Goal: Task Accomplishment & Management: Manage account settings

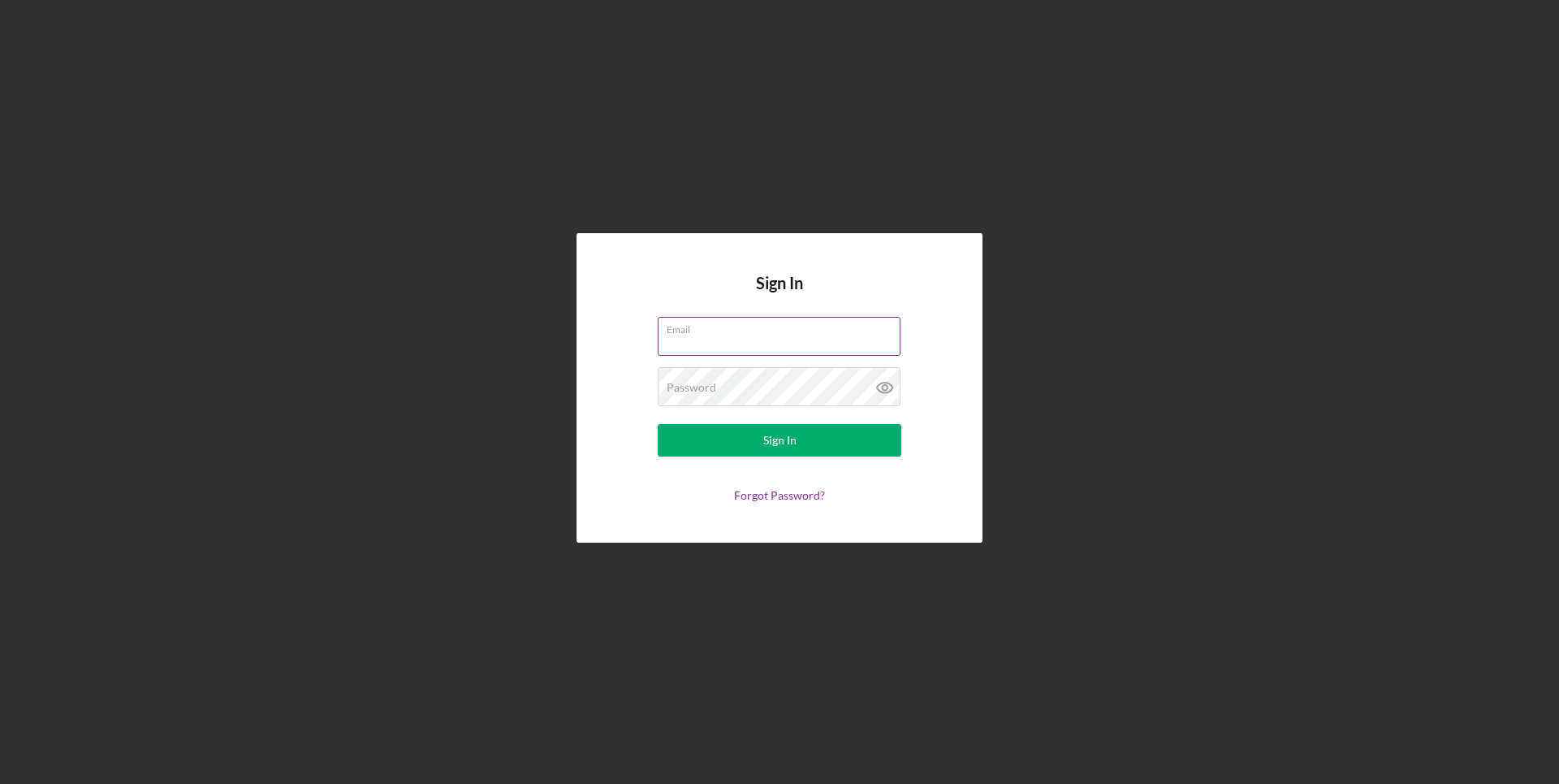
paste input "[EMAIL_ADDRESS][DOMAIN_NAME]"
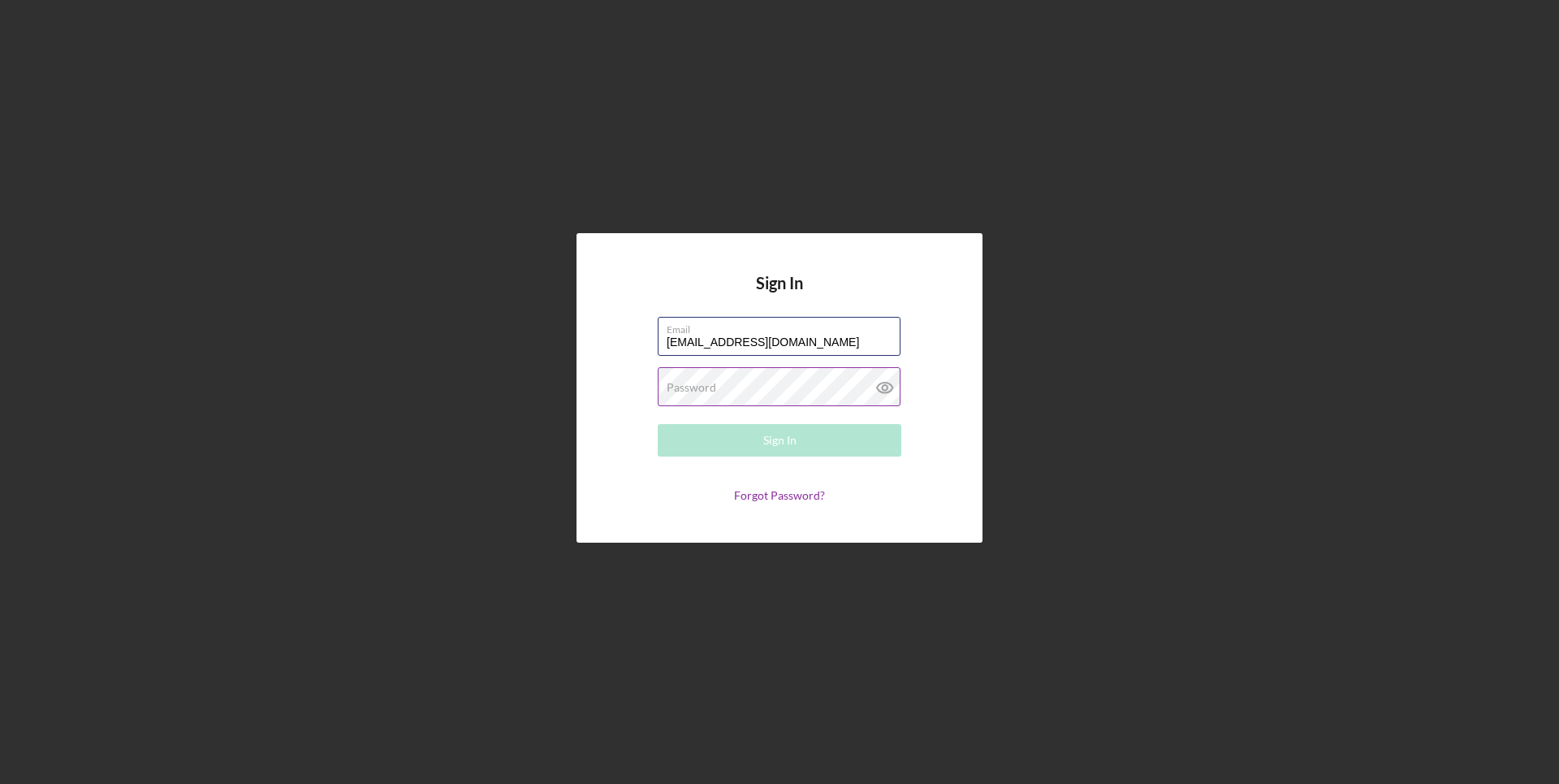
type input "[EMAIL_ADDRESS][DOMAIN_NAME]"
click at [692, 390] on label "Password" at bounding box center [691, 387] width 49 height 13
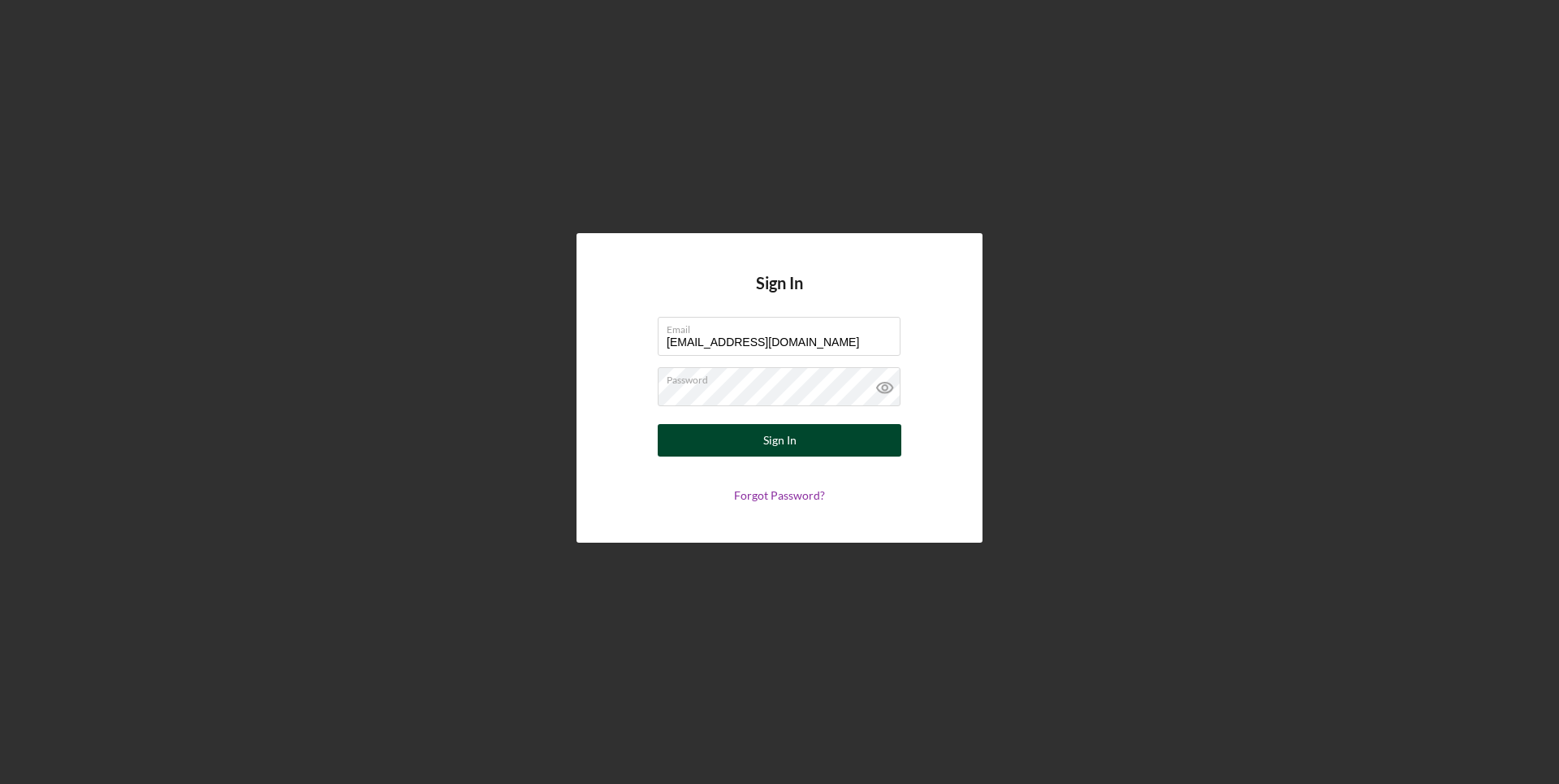
click at [765, 439] on div "Sign In" at bounding box center [780, 440] width 34 height 33
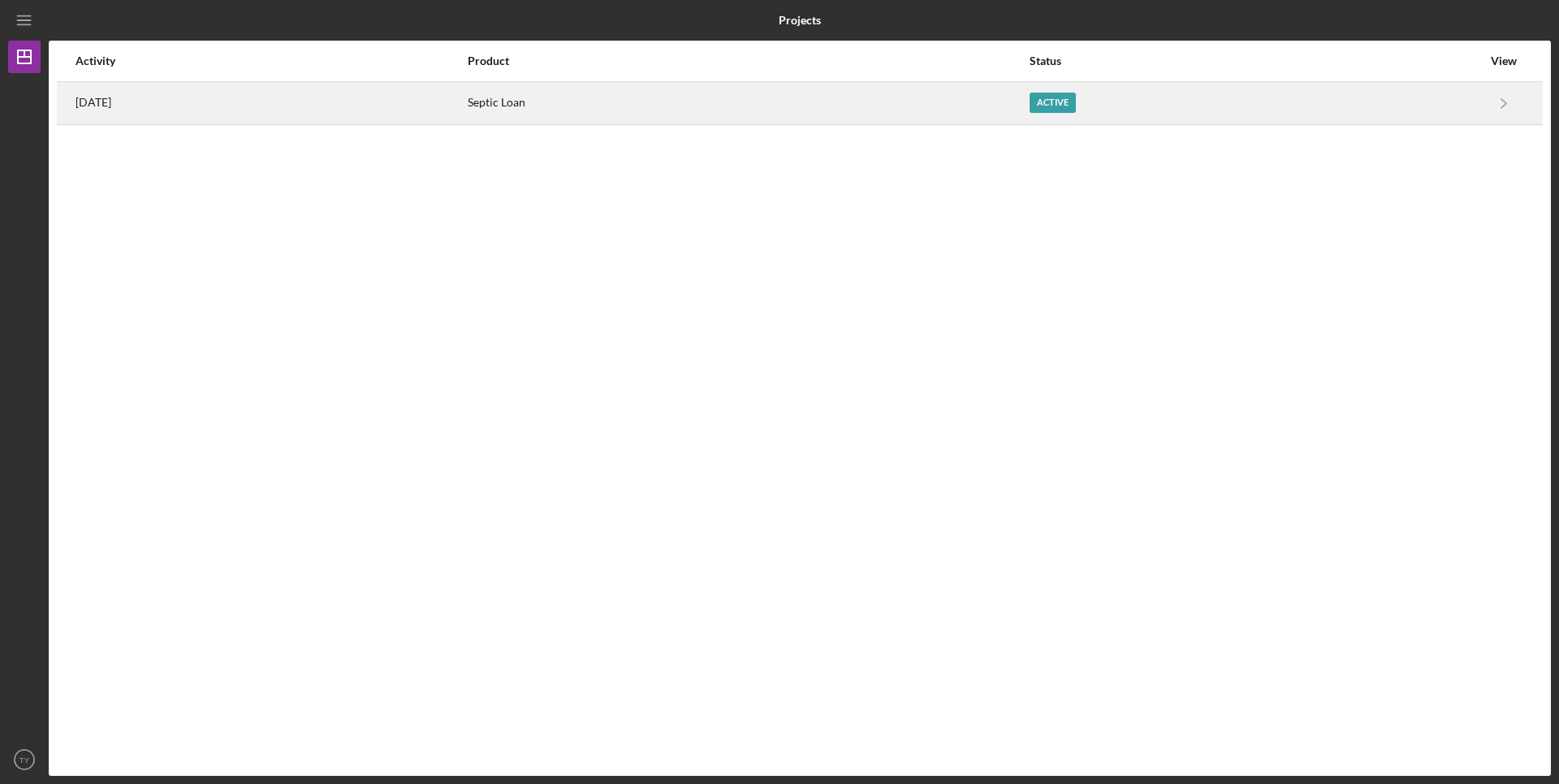
click at [1064, 107] on div "Active" at bounding box center [1052, 103] width 46 height 20
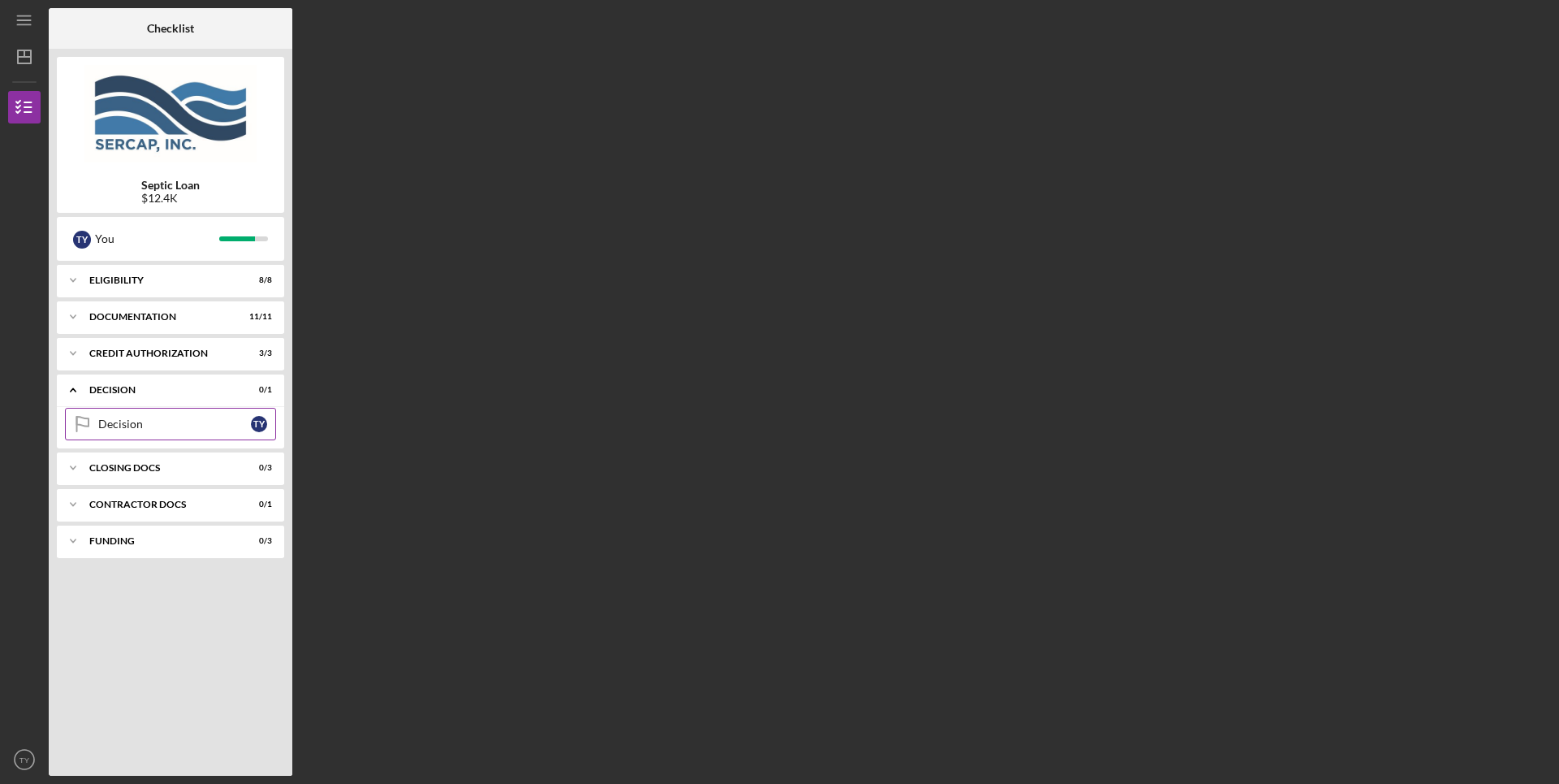
click at [148, 431] on link "Decision Decision T Y" at bounding box center [170, 424] width 211 height 33
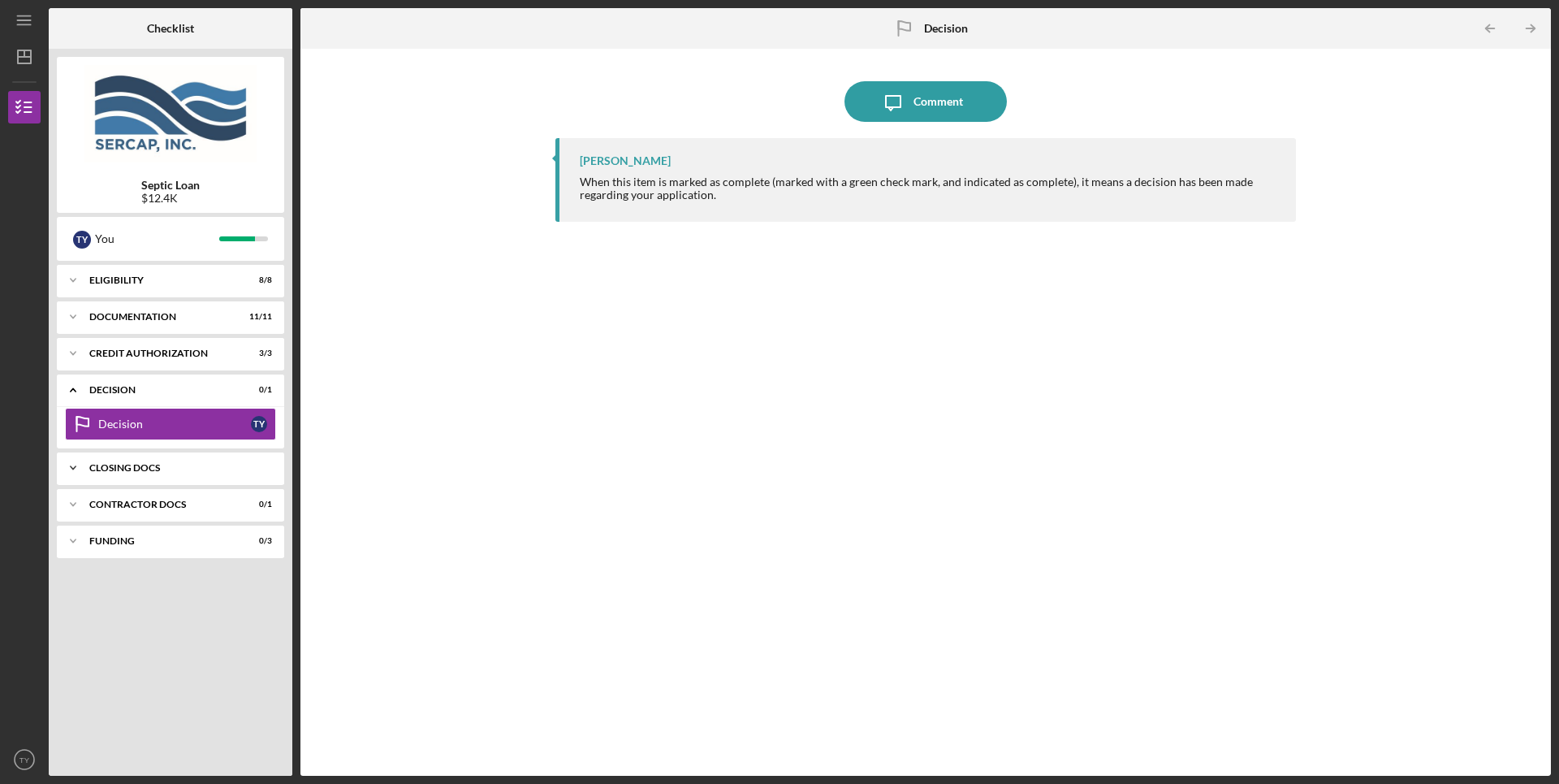
click at [144, 470] on div "CLOSING DOCS" at bounding box center [176, 467] width 175 height 10
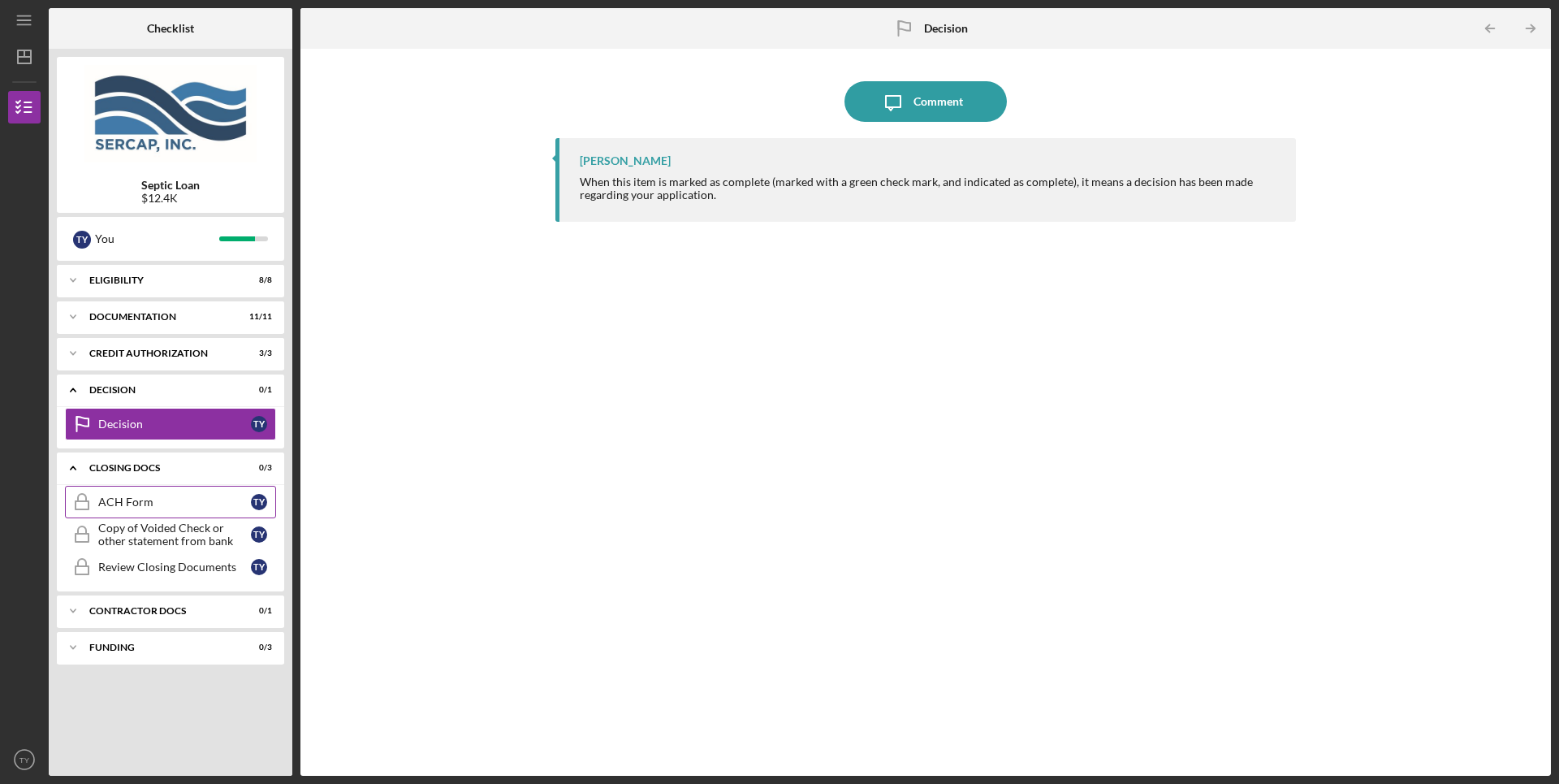
click at [125, 509] on link "ACH Form ACH Form T Y" at bounding box center [170, 502] width 211 height 33
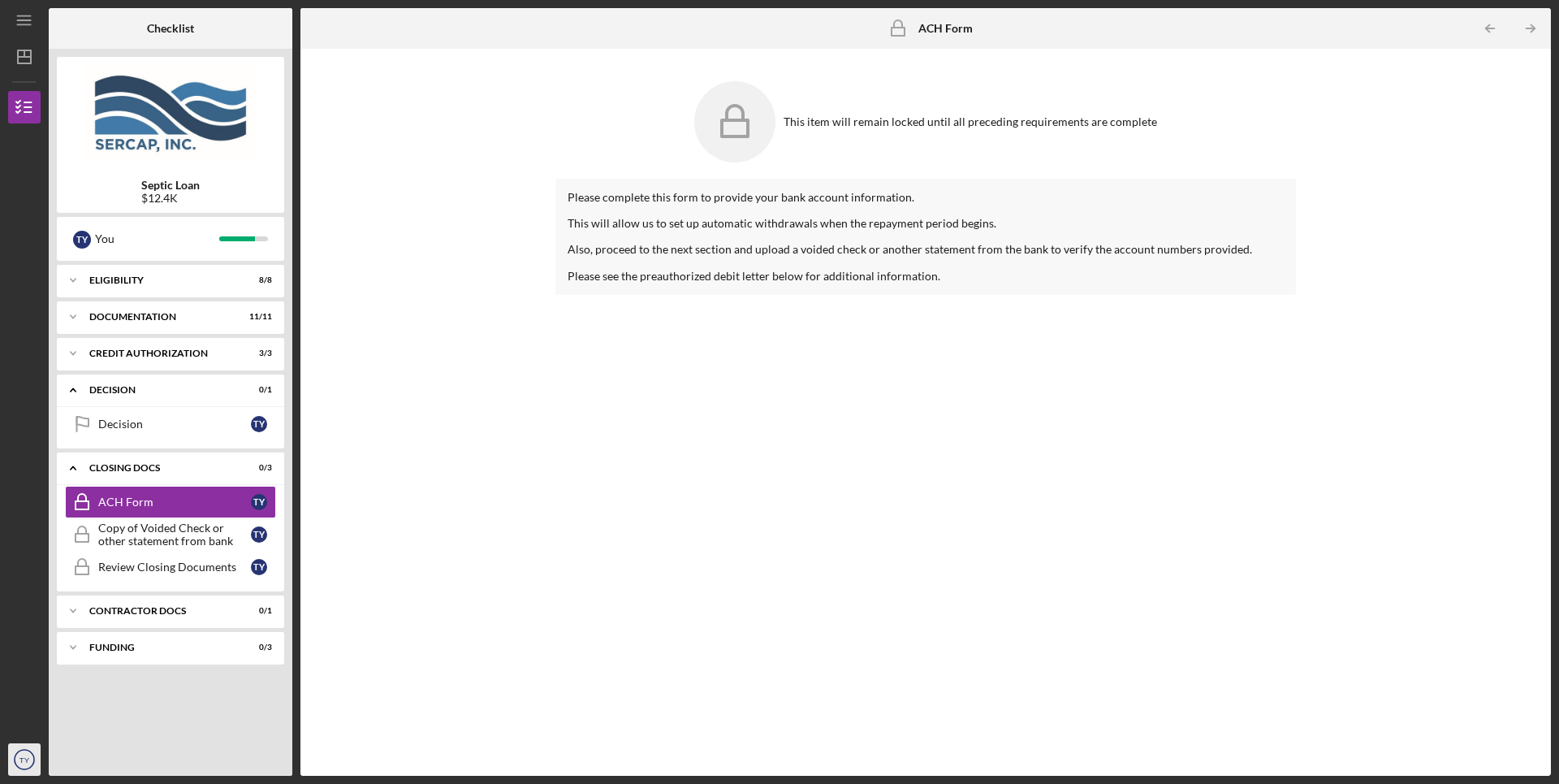
click at [19, 755] on text "TY" at bounding box center [25, 759] width 11 height 9
click at [19, 722] on link "Logout" at bounding box center [98, 720] width 178 height 34
